Goal: Task Accomplishment & Management: Manage account settings

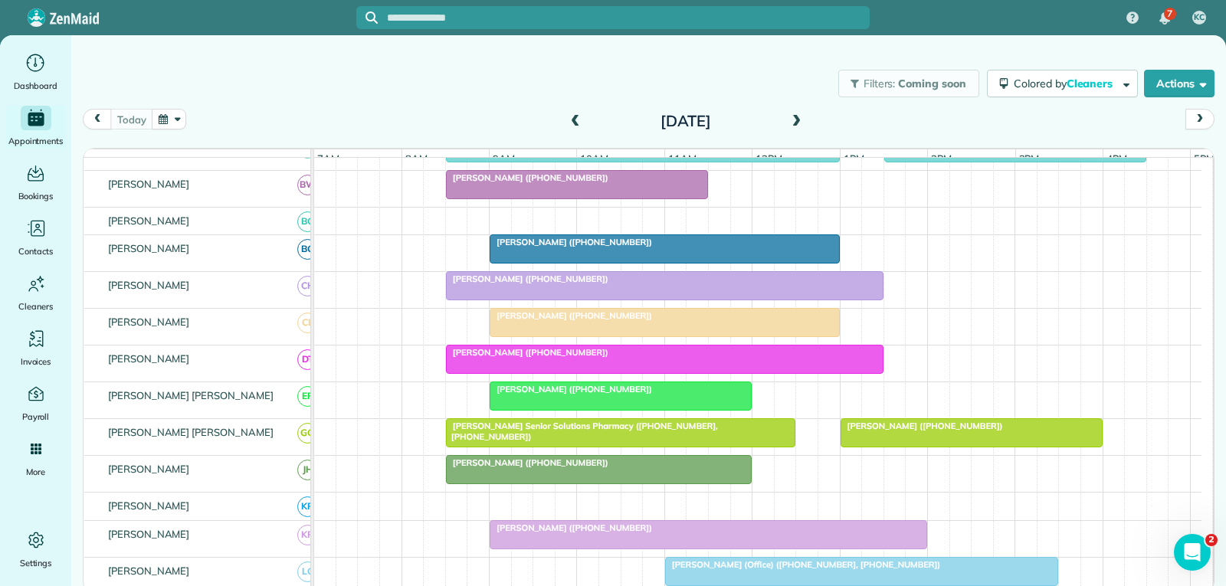
scroll to position [230, 0]
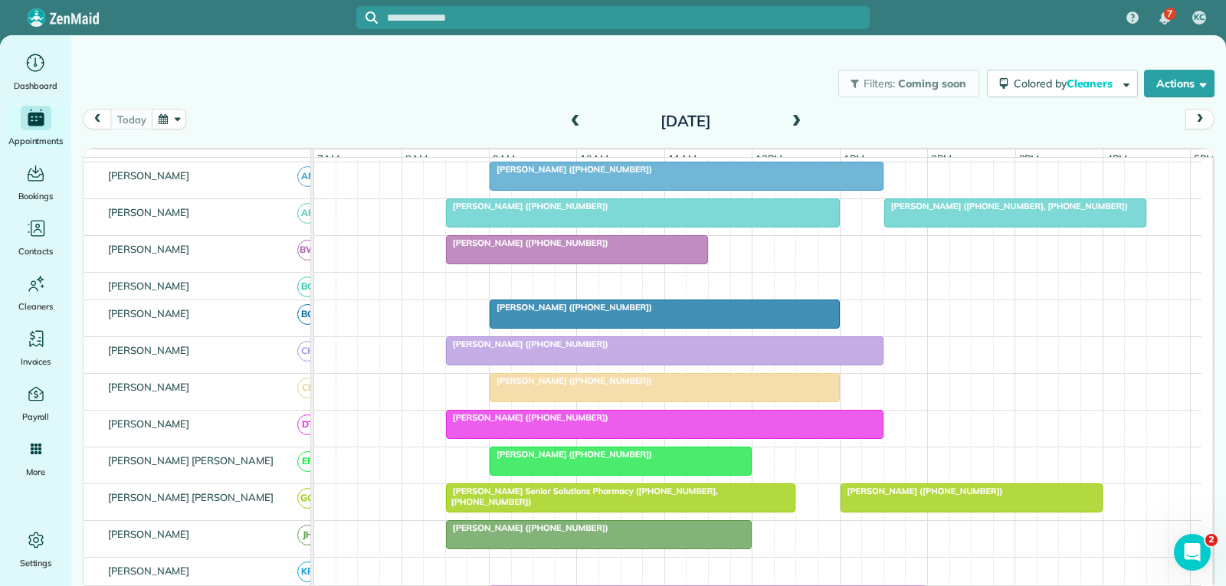
click at [941, 227] on div at bounding box center [1015, 213] width 261 height 28
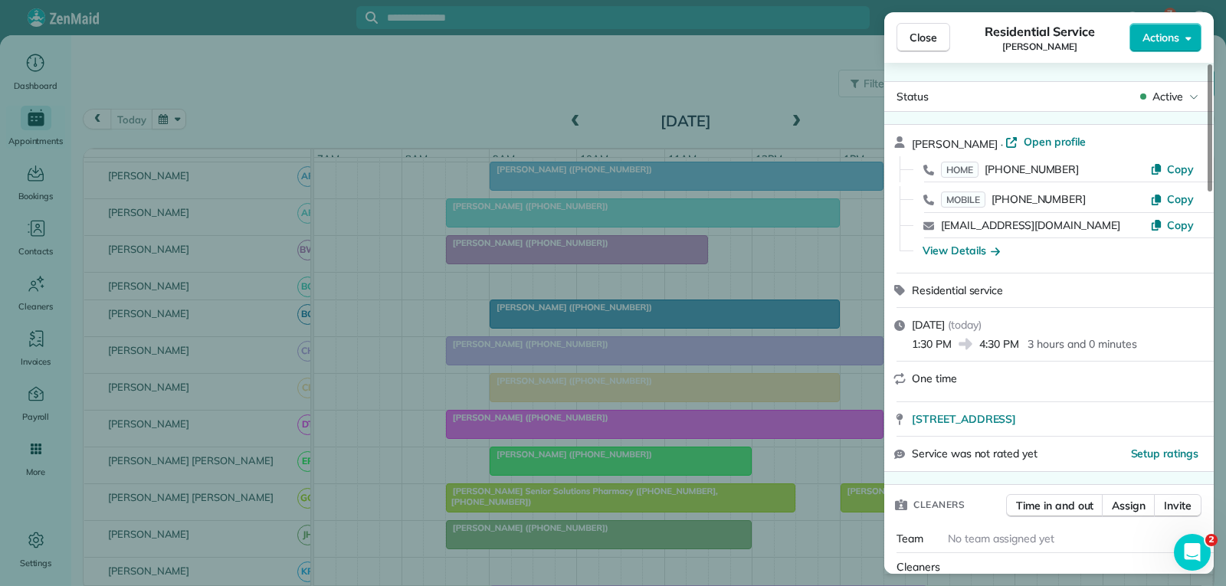
scroll to position [306, 0]
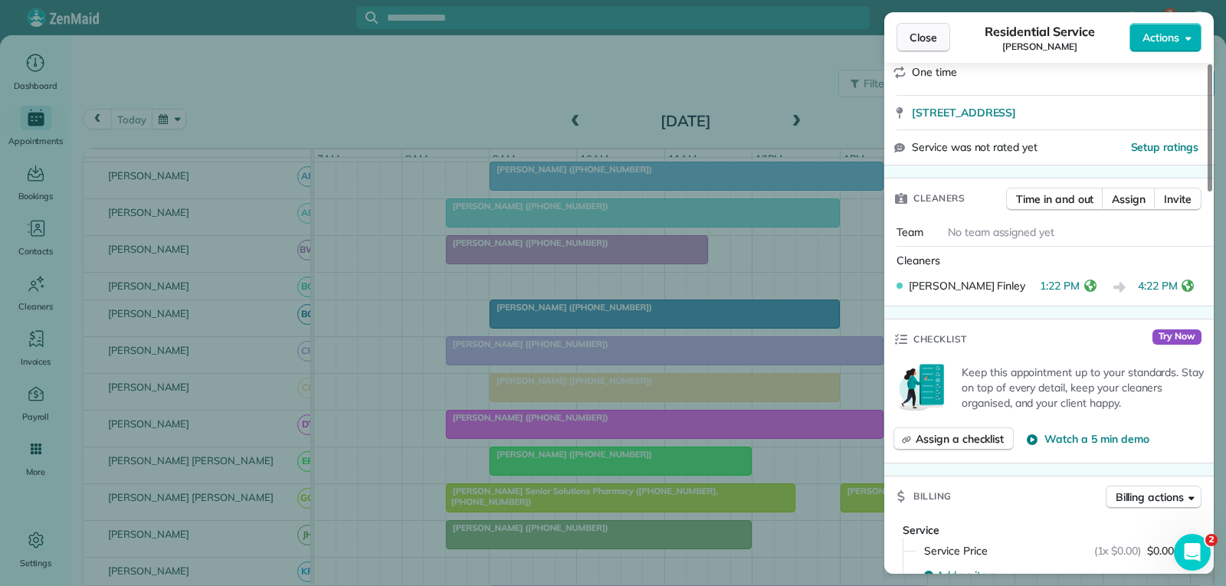
click at [928, 33] on span "Close" at bounding box center [923, 37] width 28 height 15
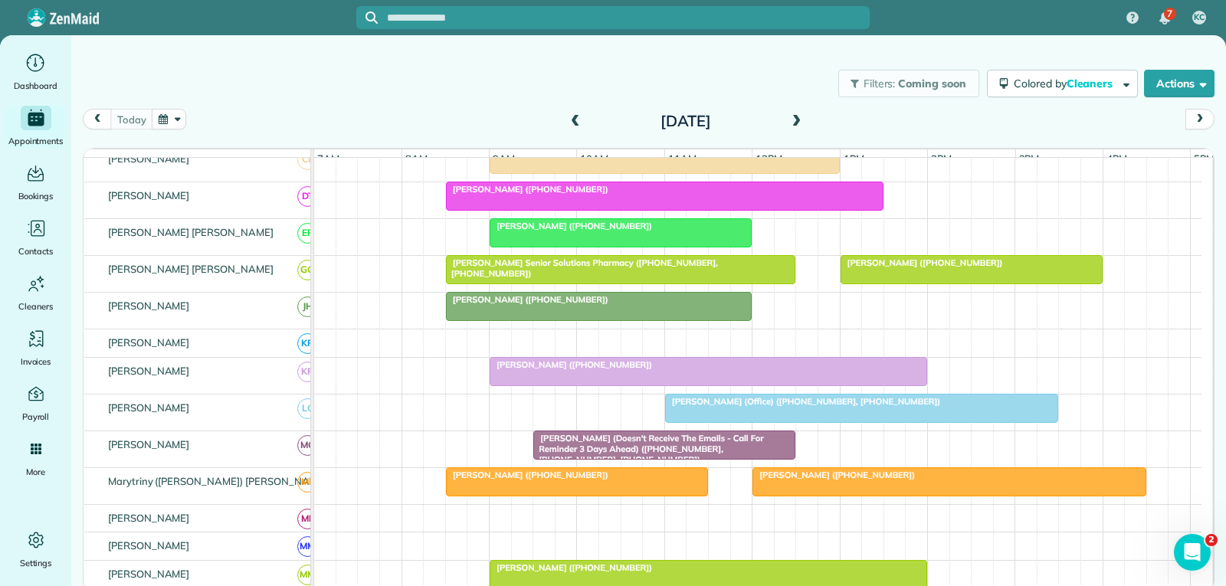
scroll to position [460, 0]
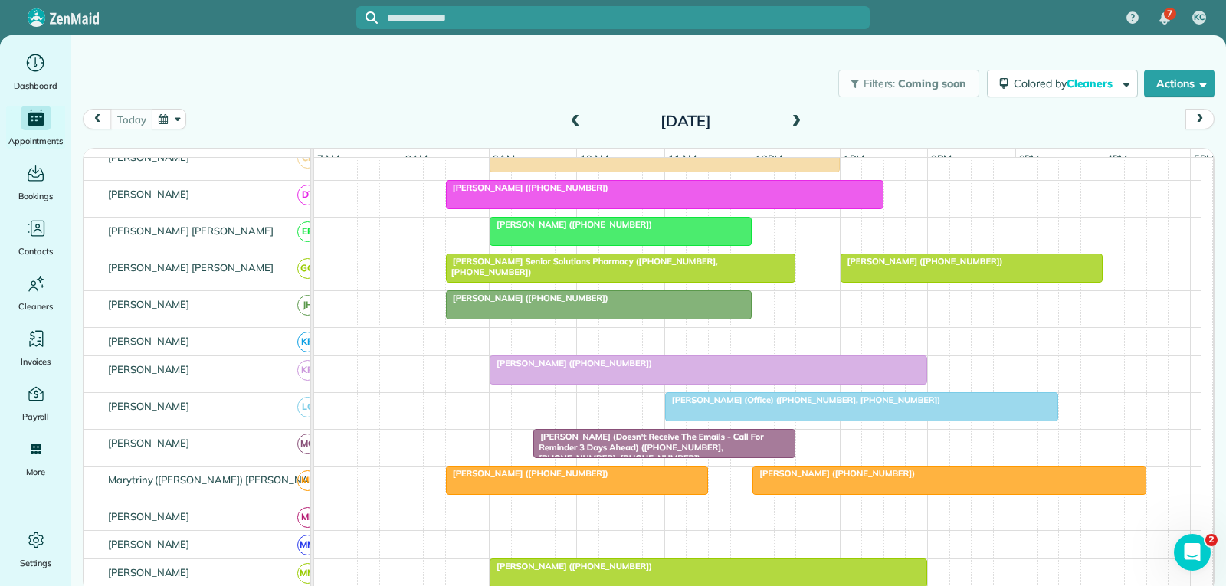
click at [817, 479] on span "[PERSON_NAME] ([PHONE_NUMBER])" at bounding box center [834, 473] width 164 height 11
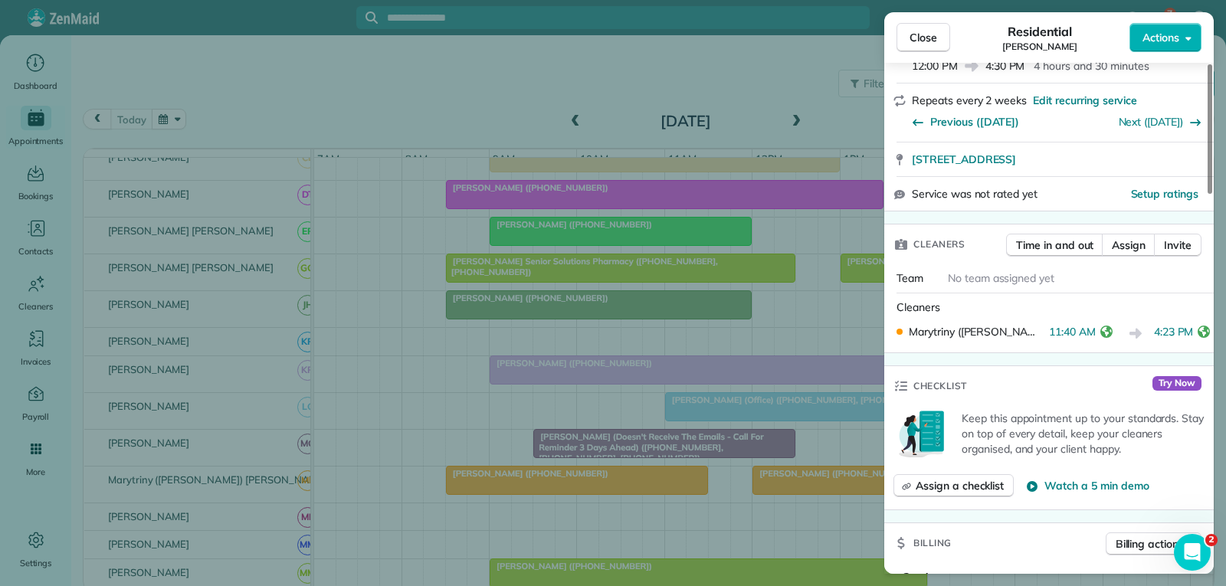
scroll to position [306, 0]
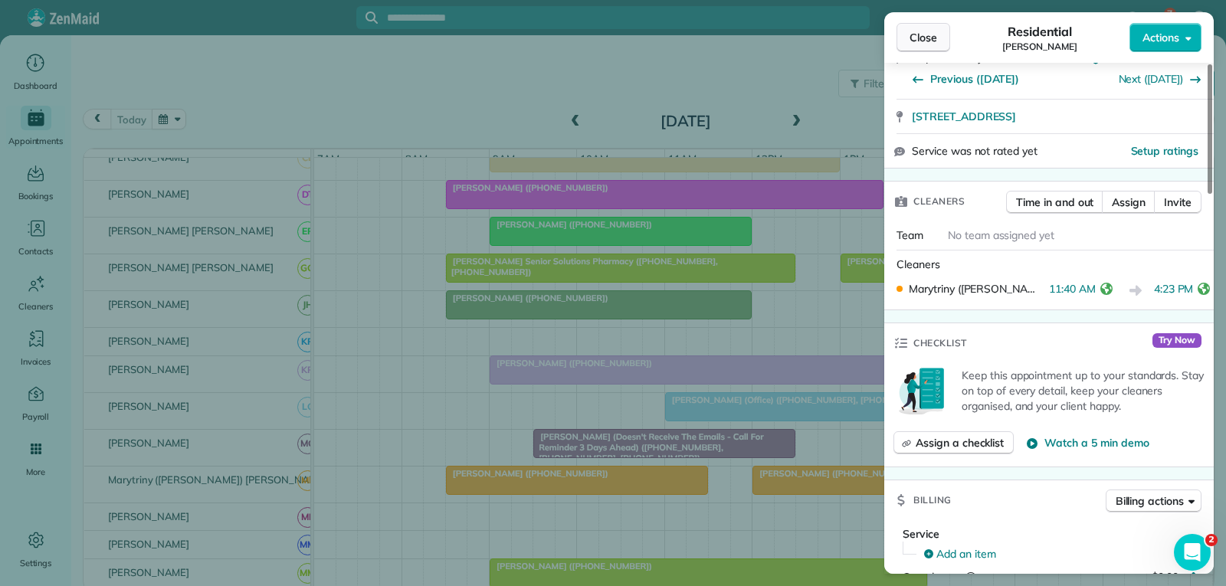
click at [912, 38] on span "Close" at bounding box center [923, 37] width 28 height 15
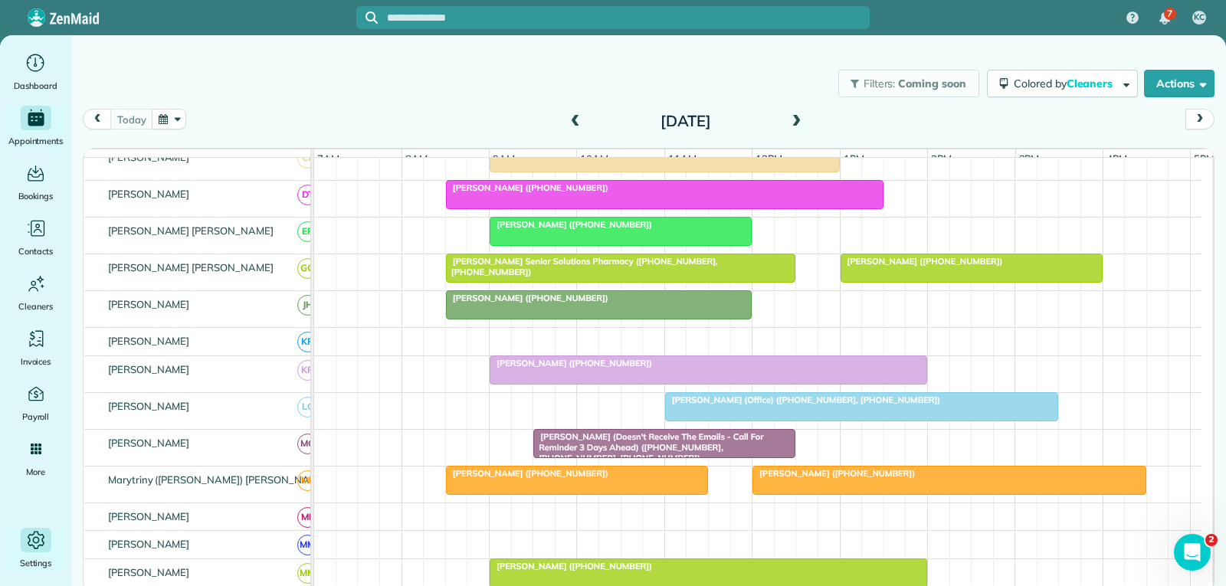
click at [33, 536] on icon "Main" at bounding box center [36, 540] width 23 height 23
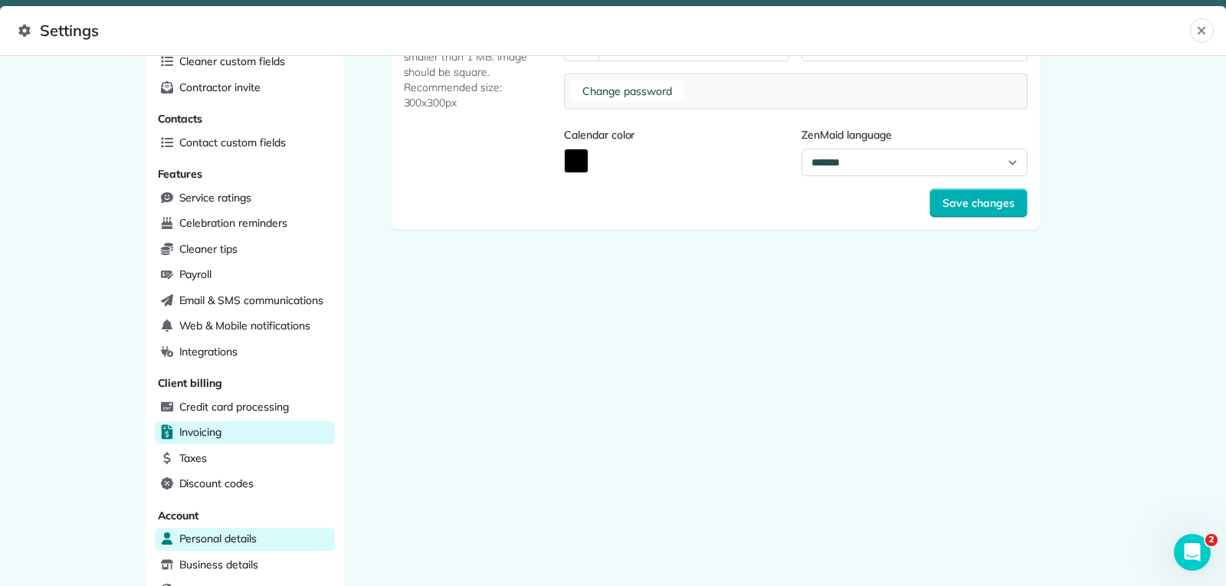
scroll to position [387, 0]
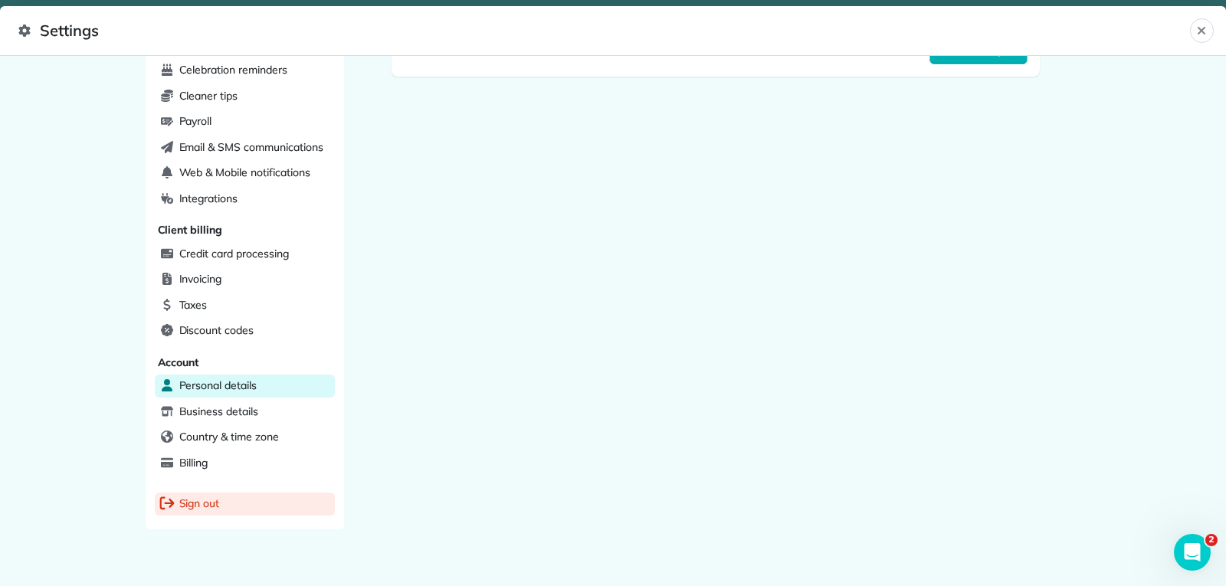
click at [185, 500] on span "Sign out" at bounding box center [199, 503] width 41 height 15
